Goal: Check status: Check status

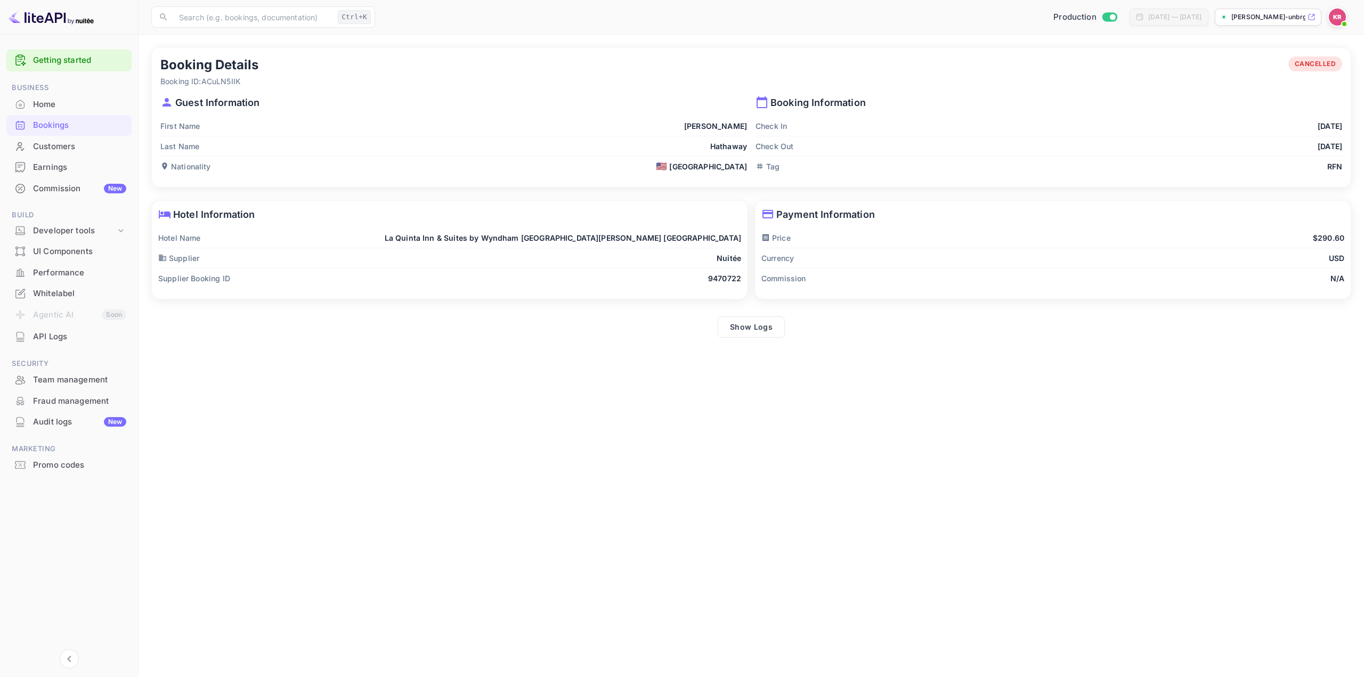
click at [69, 126] on div "Bookings" at bounding box center [79, 125] width 93 height 12
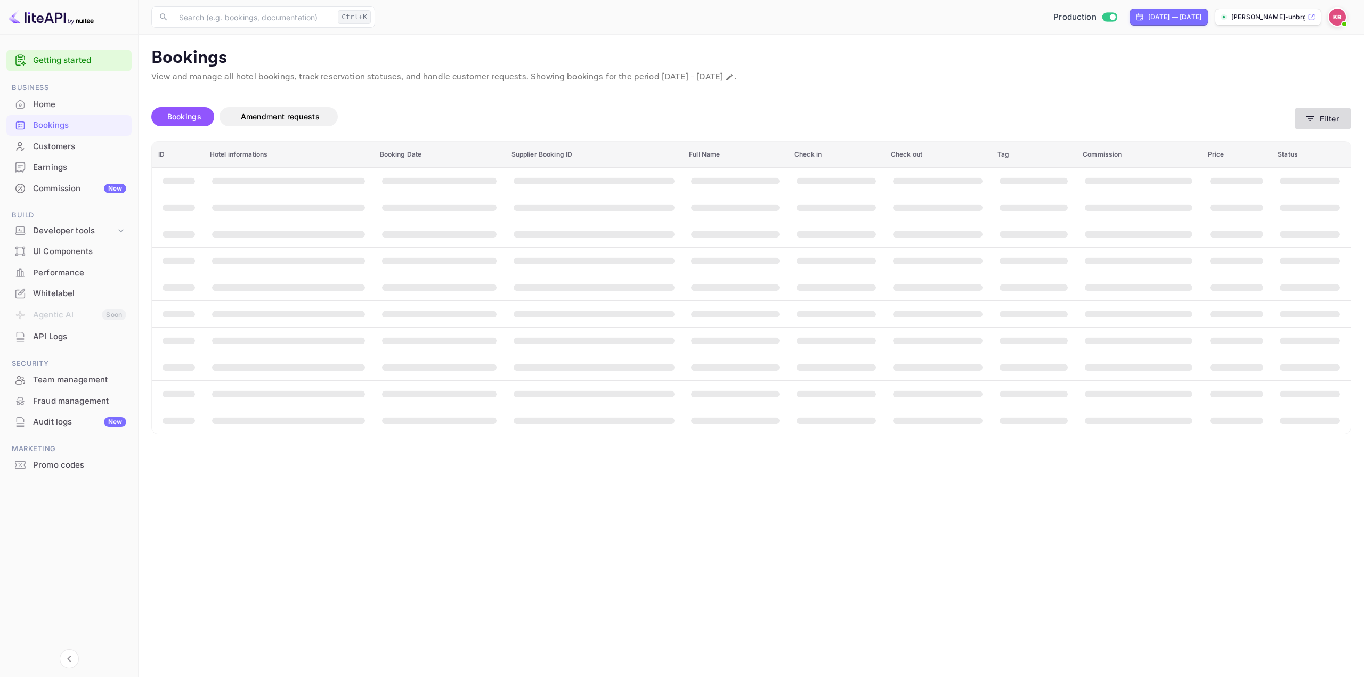
click at [1349, 117] on button "Filter" at bounding box center [1323, 119] width 56 height 22
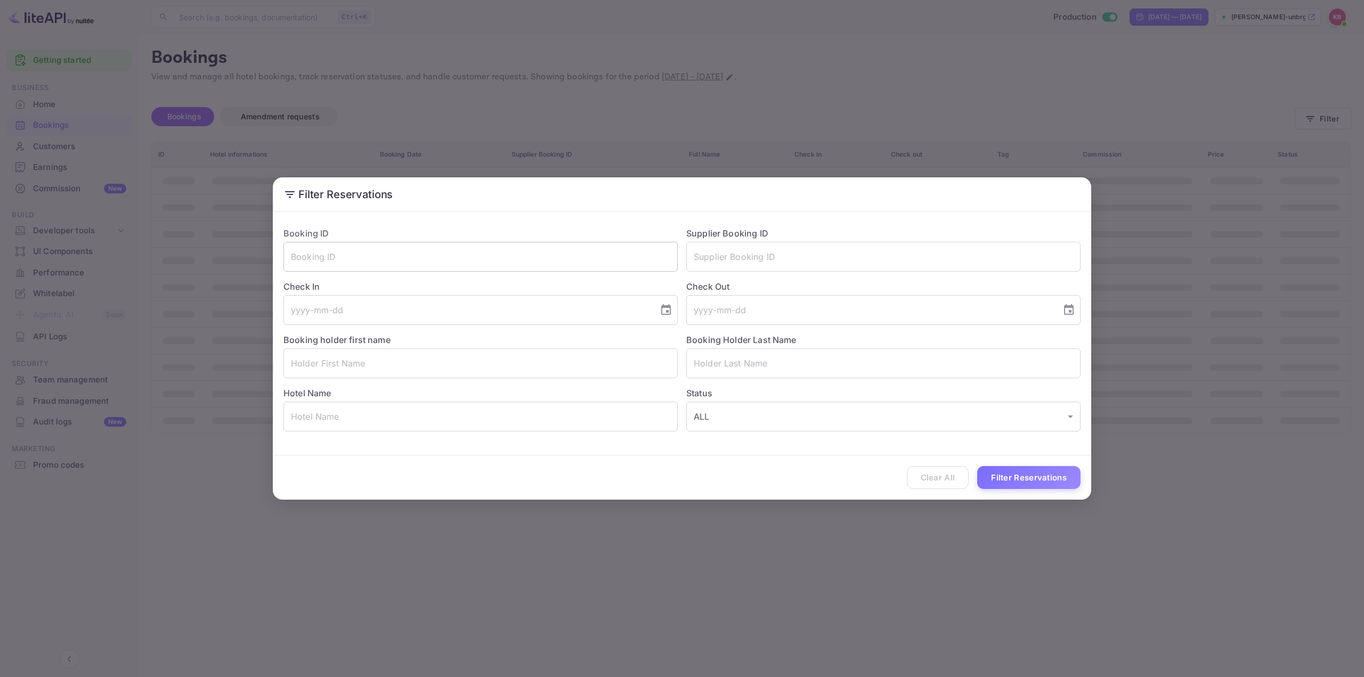
click at [609, 271] on input "text" at bounding box center [480, 257] width 394 height 30
paste input "koNu9bAM7"
type input "koNu9bAM7"
click at [1030, 483] on button "Filter Reservations" at bounding box center [1028, 477] width 103 height 23
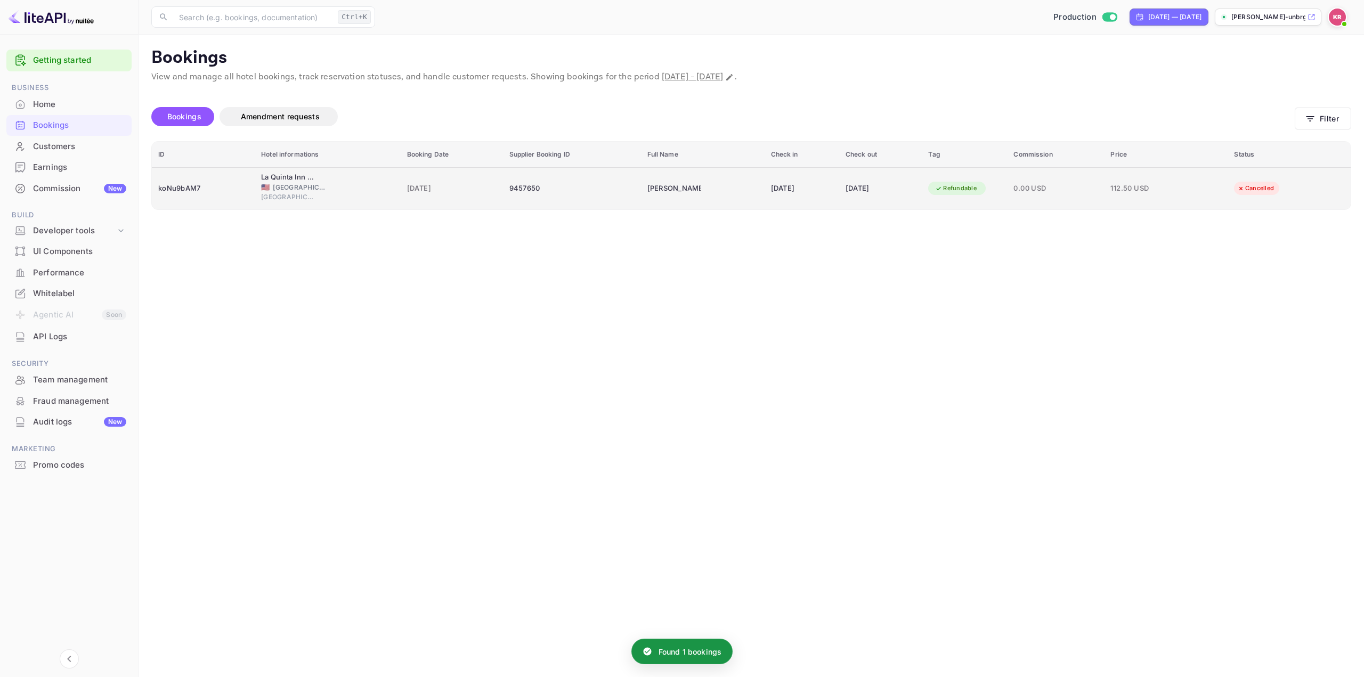
click at [916, 192] on div "[DATE]" at bounding box center [881, 188] width 70 height 17
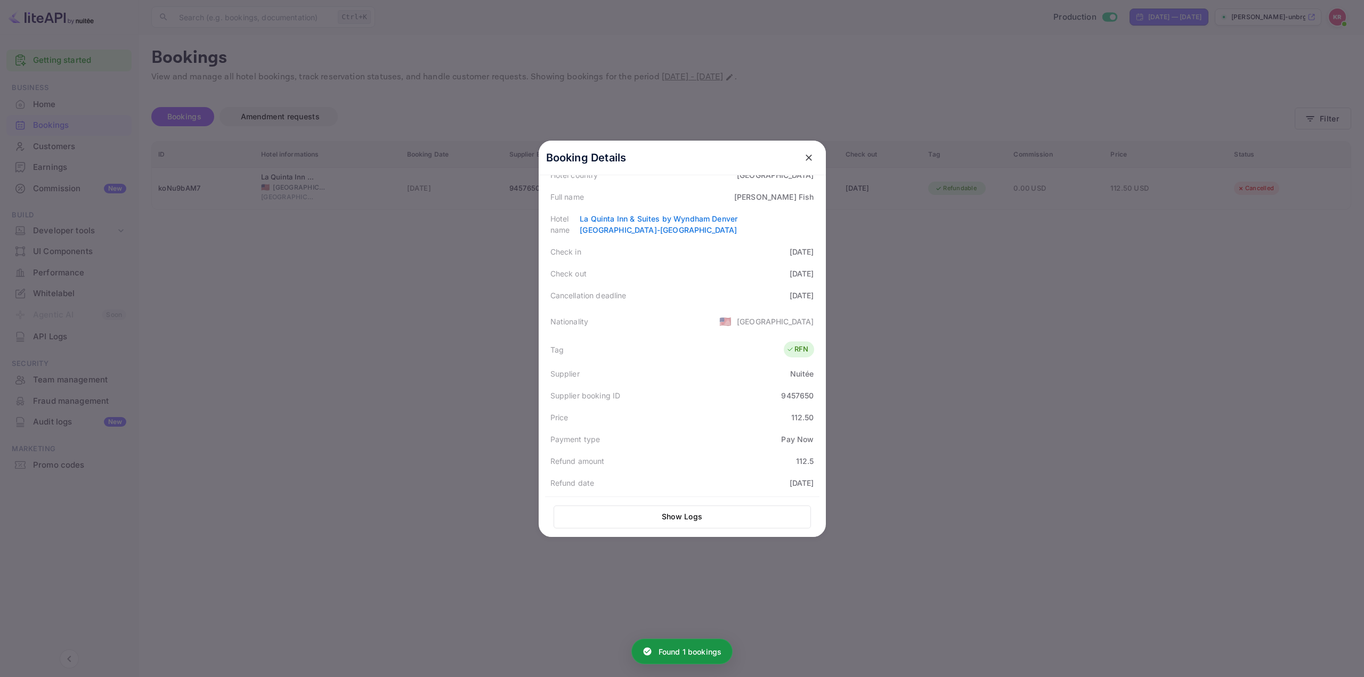
scroll to position [160, 0]
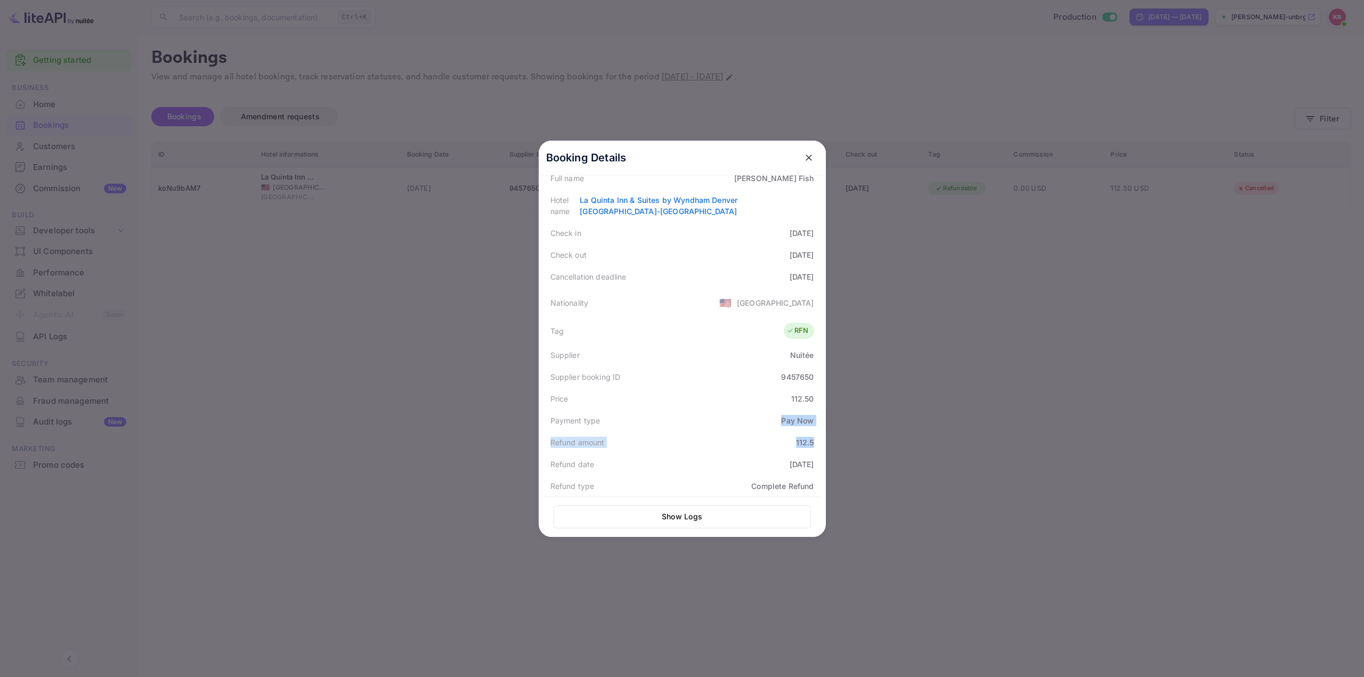
drag, startPoint x: 654, startPoint y: 411, endPoint x: 810, endPoint y: 451, distance: 161.1
click at [810, 451] on div "Status CANCELLED Booking ID koNu9bAM7 Hotel confirmation code [GEOGRAPHIC_DATA]…" at bounding box center [682, 329] width 274 height 553
click at [698, 427] on div "Payment type Pay Now" at bounding box center [682, 421] width 274 height 22
click at [1041, 376] on div at bounding box center [682, 338] width 1364 height 677
